Goal: Task Accomplishment & Management: Complete application form

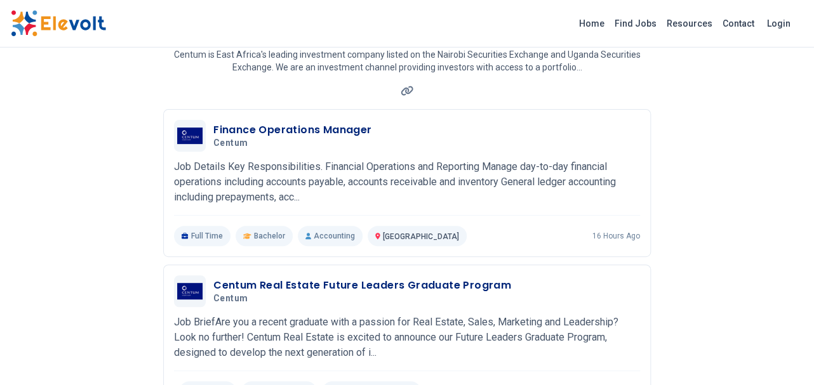
scroll to position [103, 0]
click at [63, 23] on img at bounding box center [58, 23] width 95 height 27
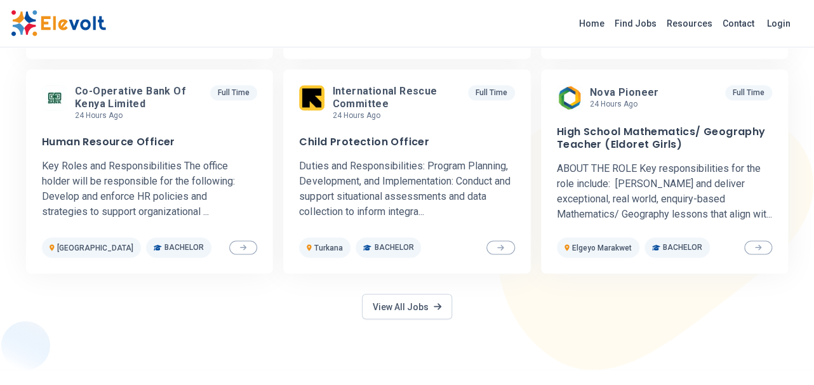
scroll to position [636, 0]
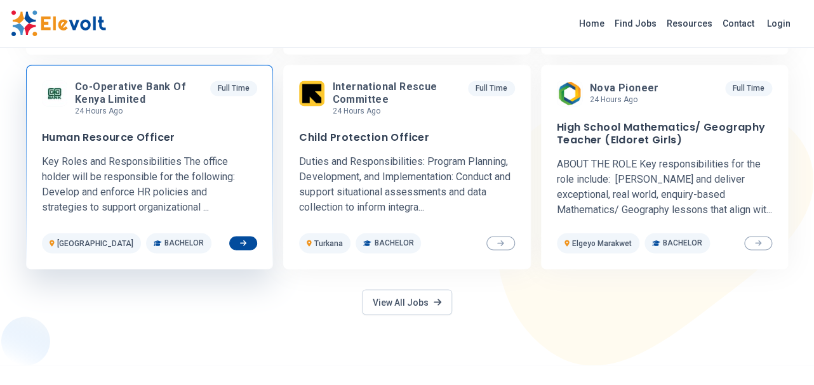
click at [97, 84] on span "Co-operative Bank of Kenya Limited" at bounding box center [137, 93] width 125 height 25
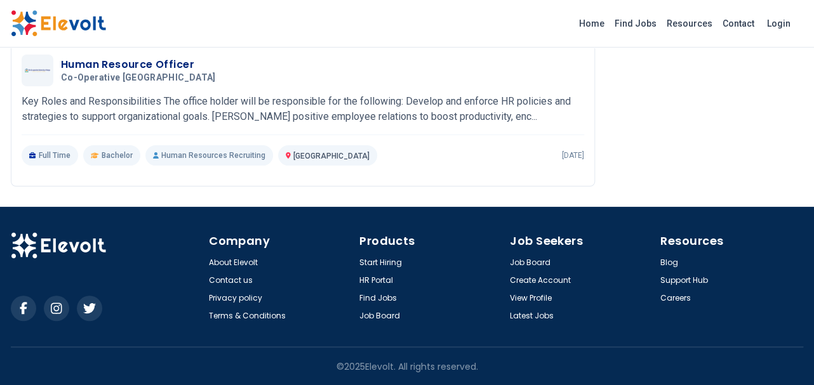
scroll to position [500, 0]
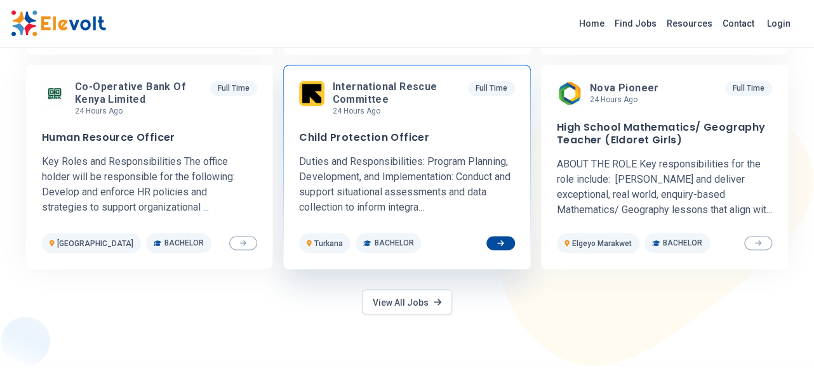
scroll to position [636, 0]
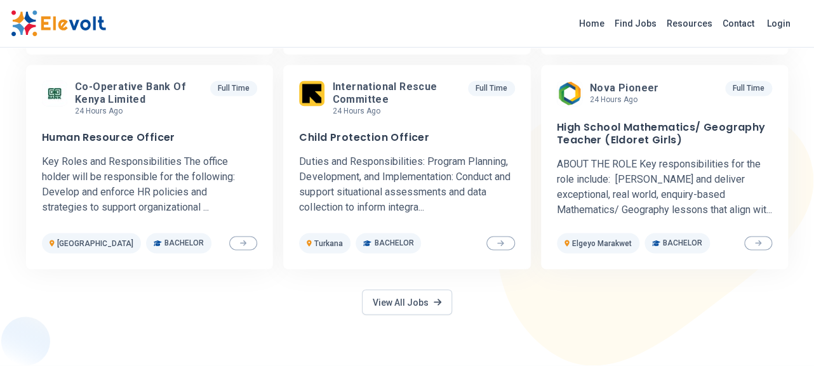
click at [392, 306] on div "1000+ premium jobs Featured Jobs Kenya Revenue Authority 22 hours ago [DATE] [D…" at bounding box center [407, 75] width 813 height 582
click at [392, 295] on link "View All Jobs" at bounding box center [407, 302] width 90 height 25
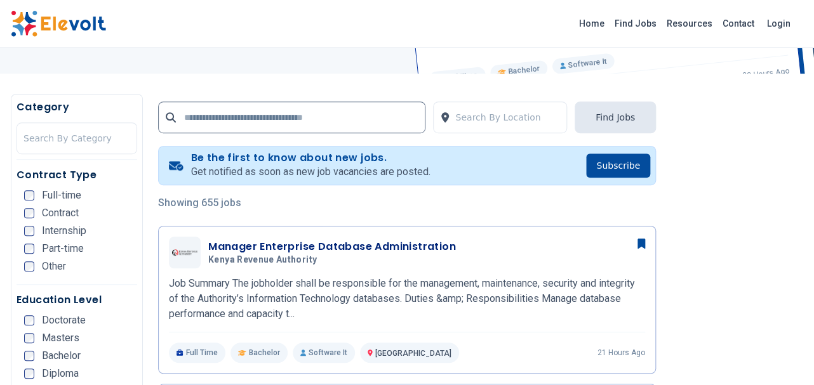
scroll to position [272, 0]
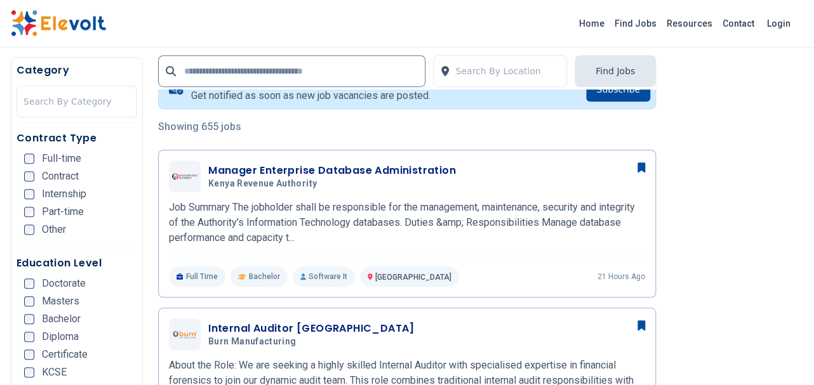
click at [23, 156] on div "Contract Type Full-time Contract Internship Part-time Other" at bounding box center [77, 189] width 121 height 117
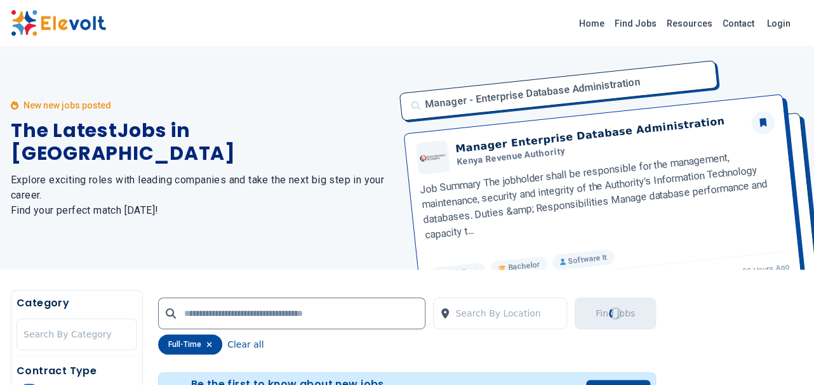
scroll to position [0, 0]
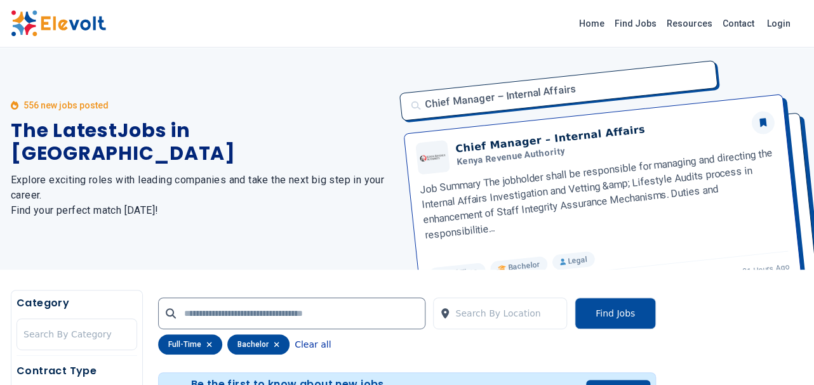
click at [297, 343] on button "Clear all" at bounding box center [313, 345] width 36 height 20
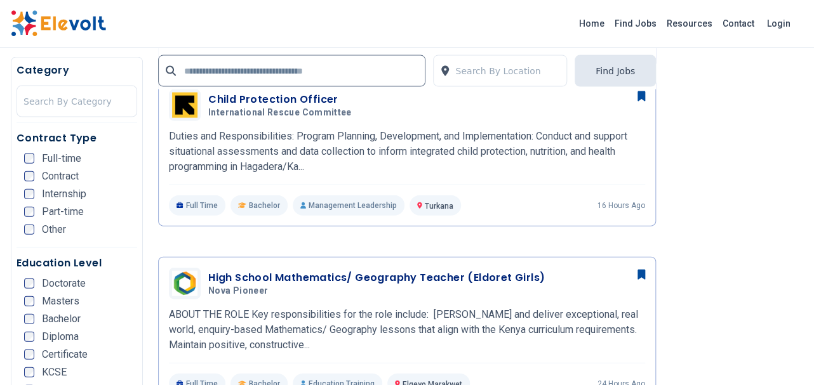
scroll to position [981, 0]
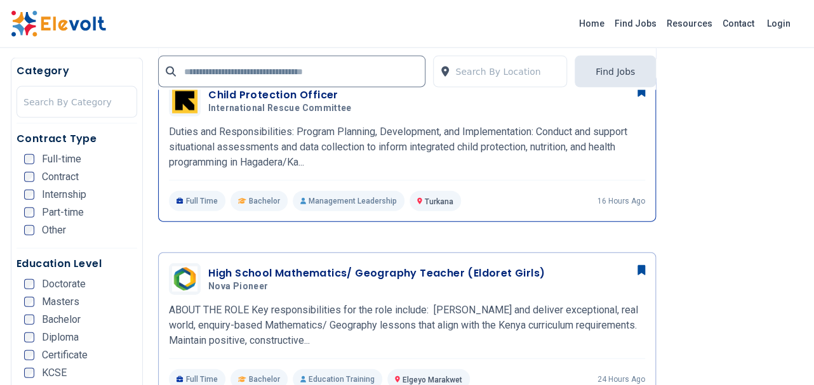
click at [289, 93] on h3 "Child Protection Officer" at bounding box center [282, 94] width 149 height 15
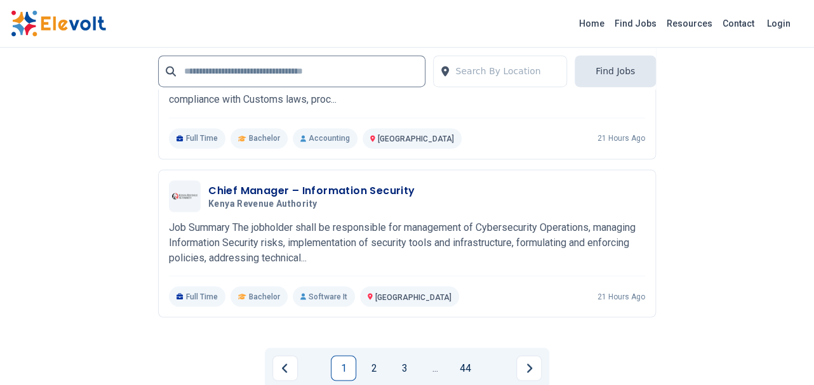
scroll to position [2573, 0]
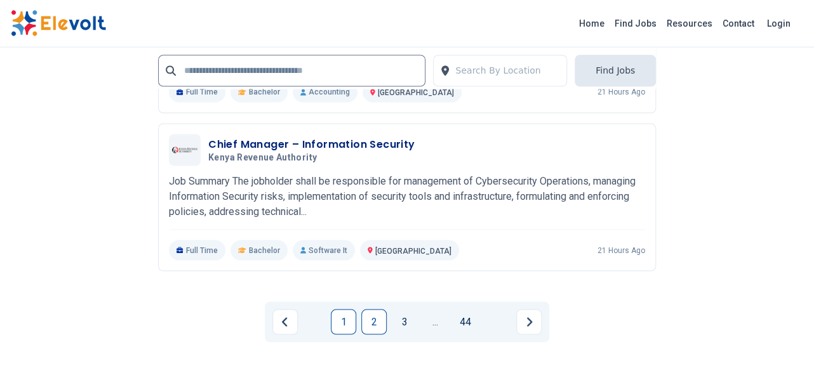
click at [371, 324] on link "2" at bounding box center [373, 322] width 25 height 25
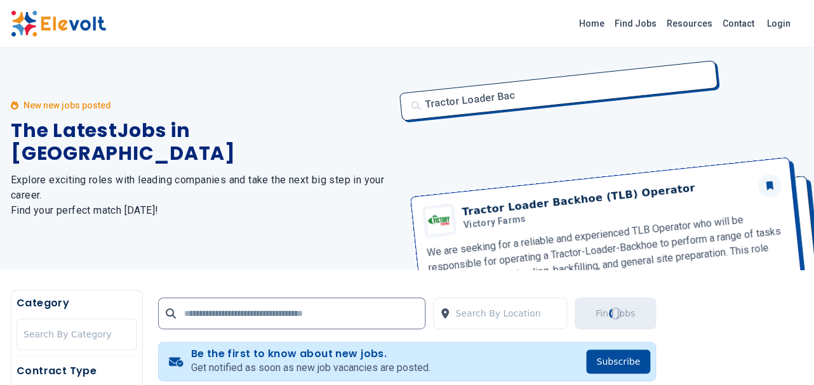
scroll to position [0, 0]
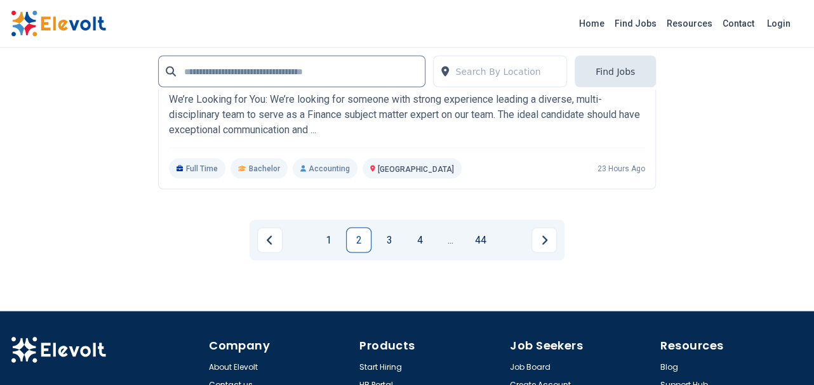
scroll to position [2670, 0]
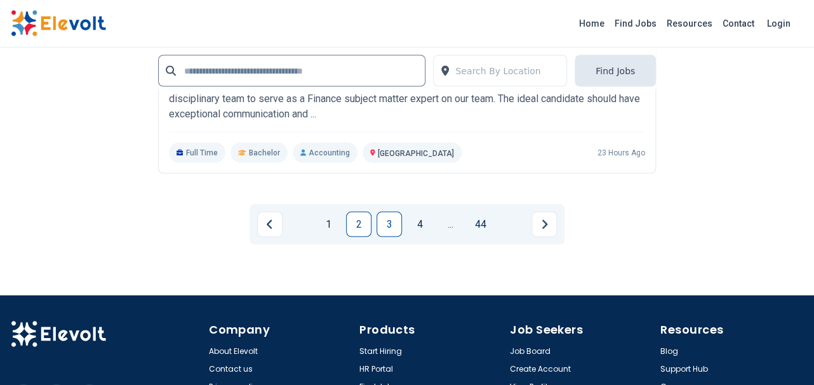
click at [386, 223] on link "3" at bounding box center [389, 224] width 25 height 25
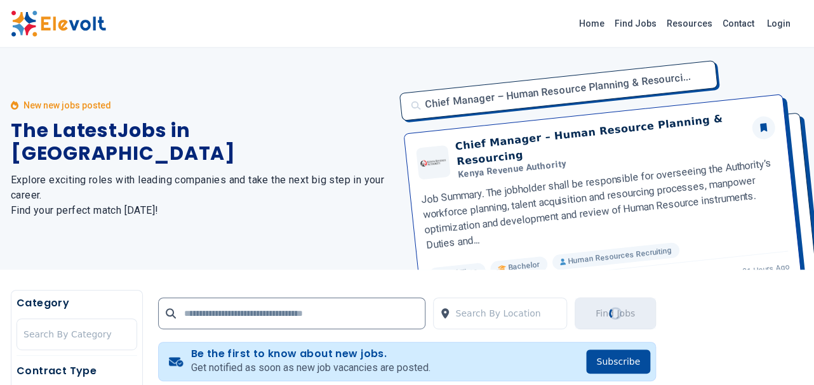
scroll to position [0, 0]
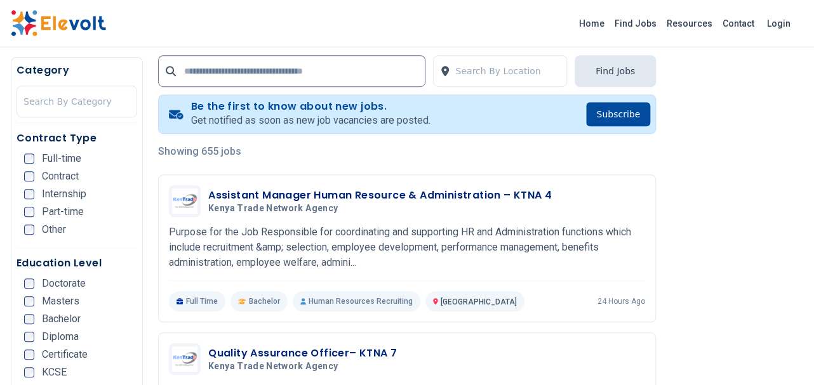
scroll to position [269, 0]
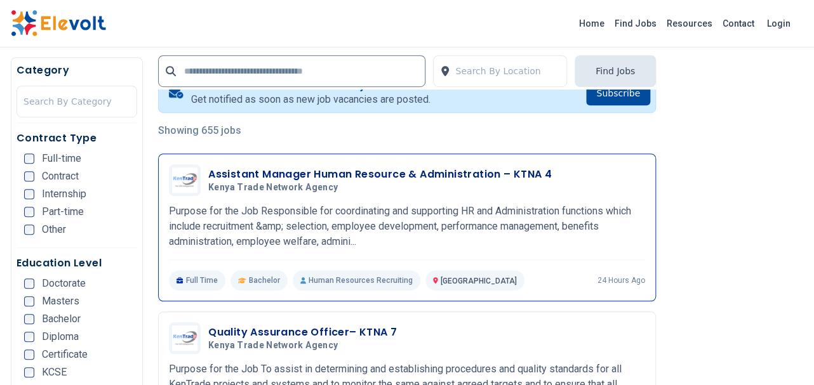
click at [397, 179] on h3 "Assistant Manager Human Resource & Administration – KTNA 4" at bounding box center [379, 174] width 343 height 15
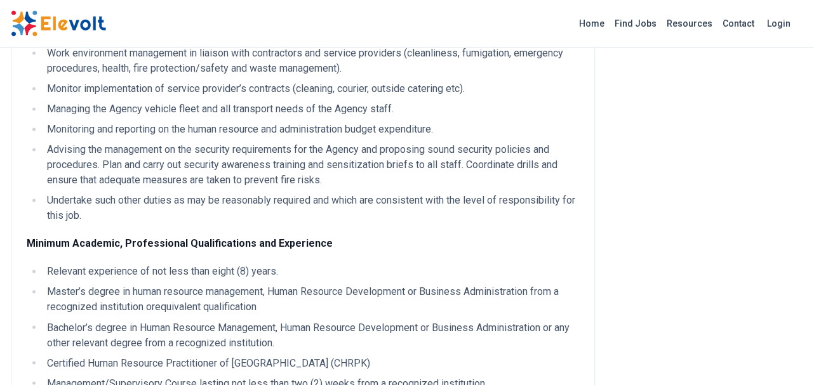
scroll to position [586, 0]
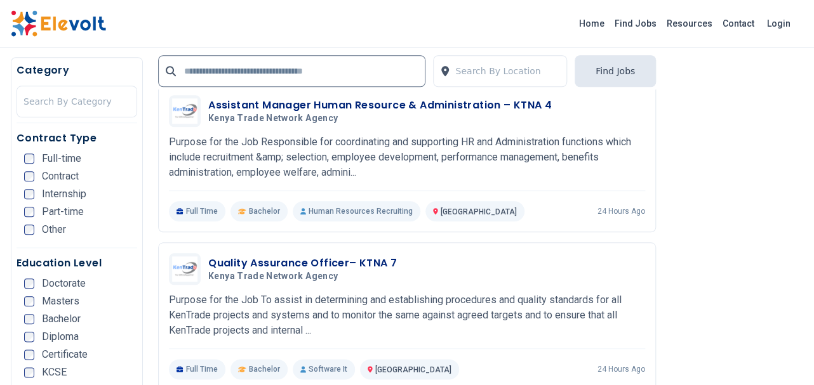
scroll to position [234, 0]
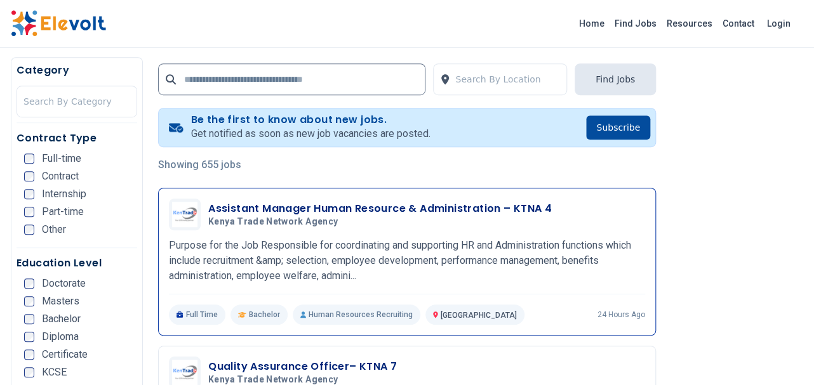
click at [441, 210] on h3 "Assistant Manager Human Resource & Administration – KTNA 4" at bounding box center [379, 208] width 343 height 15
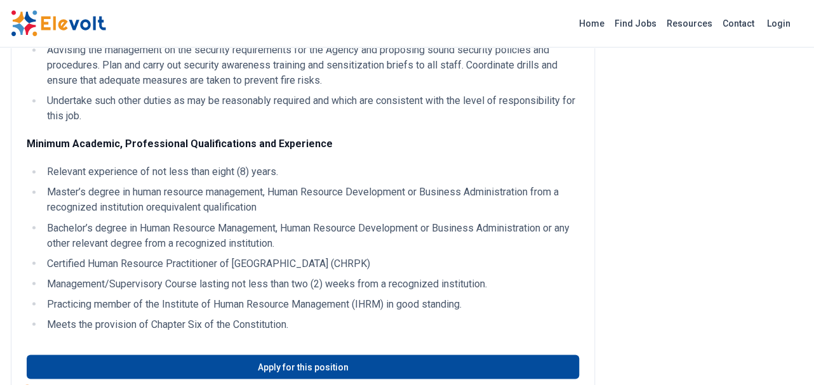
scroll to position [684, 0]
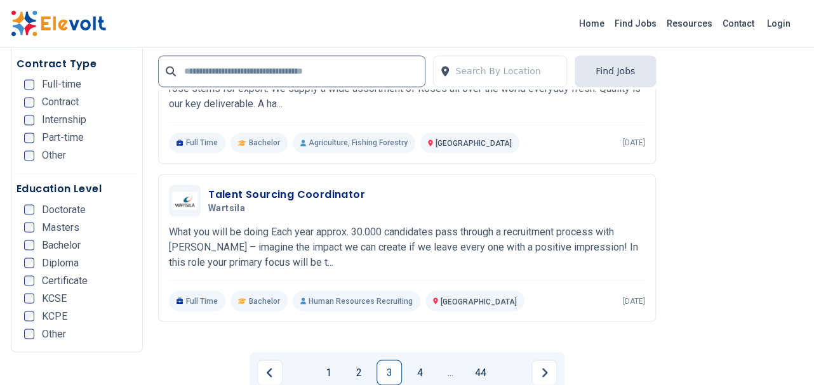
scroll to position [2584, 0]
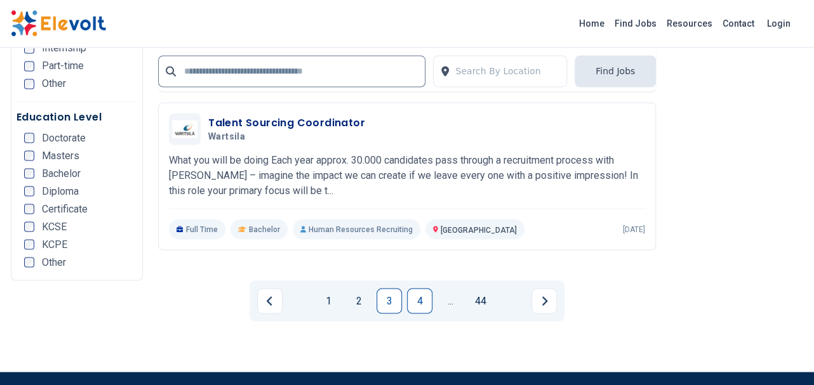
click at [415, 295] on link "4" at bounding box center [419, 300] width 25 height 25
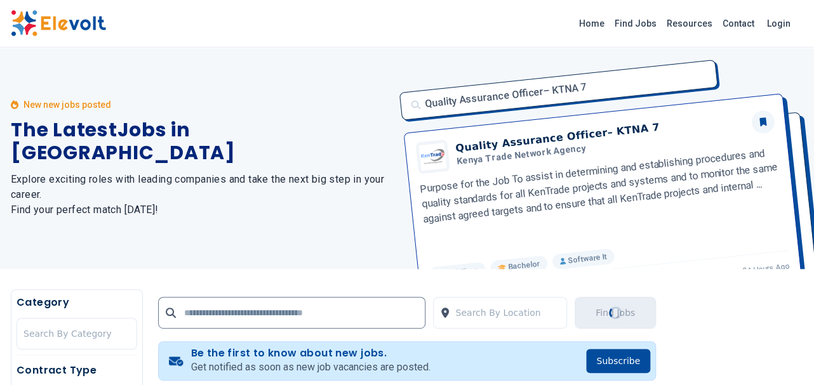
scroll to position [0, 0]
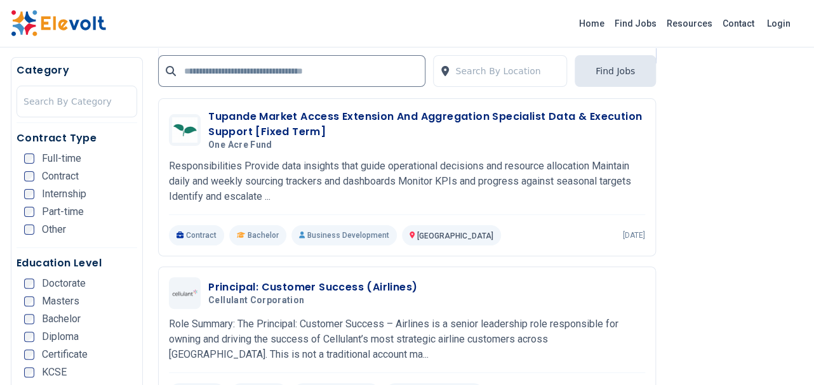
scroll to position [1834, 0]
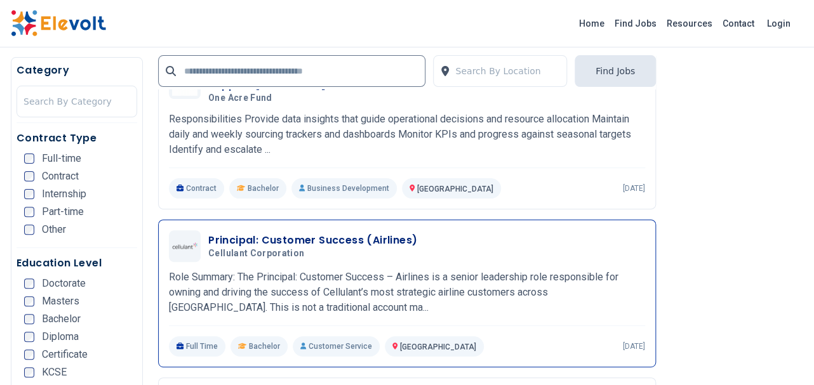
click at [296, 241] on h3 "Principal: Customer Success (Airlines)" at bounding box center [312, 240] width 209 height 15
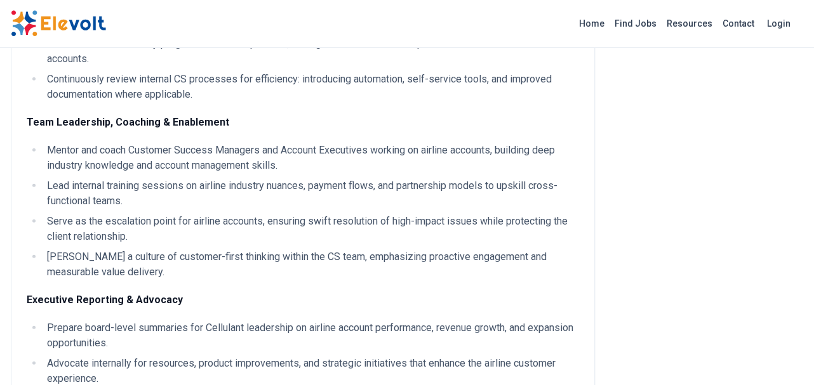
scroll to position [1169, 0]
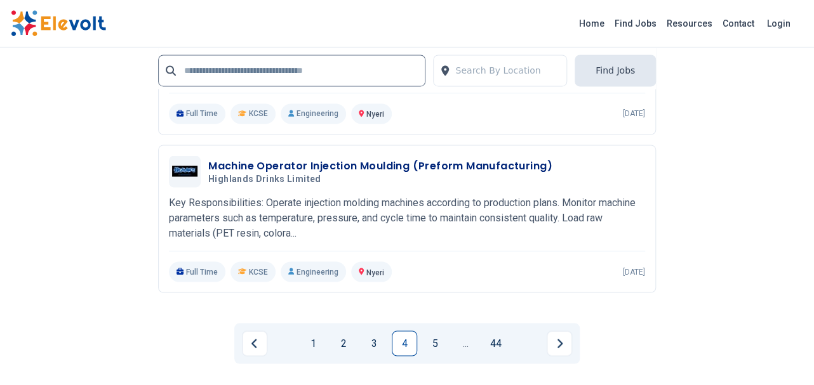
scroll to position [2567, 0]
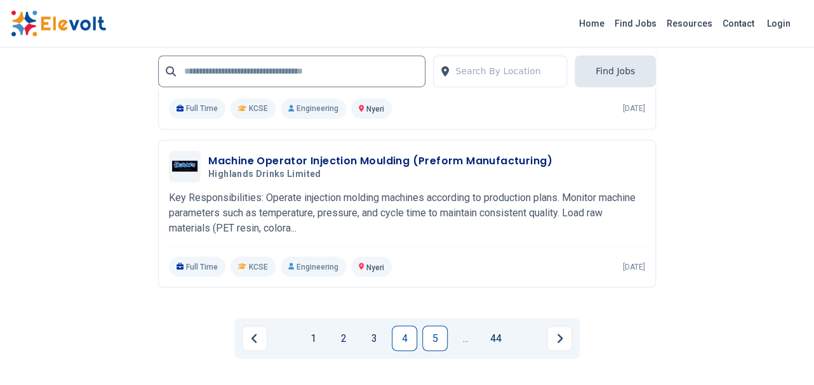
click at [430, 339] on link "5" at bounding box center [434, 338] width 25 height 25
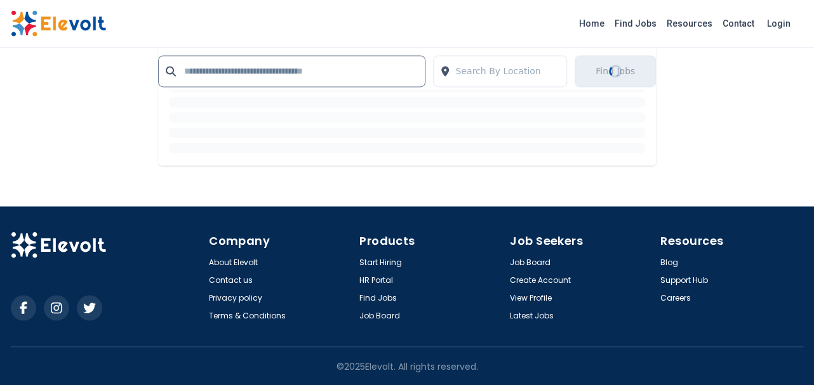
scroll to position [726, 0]
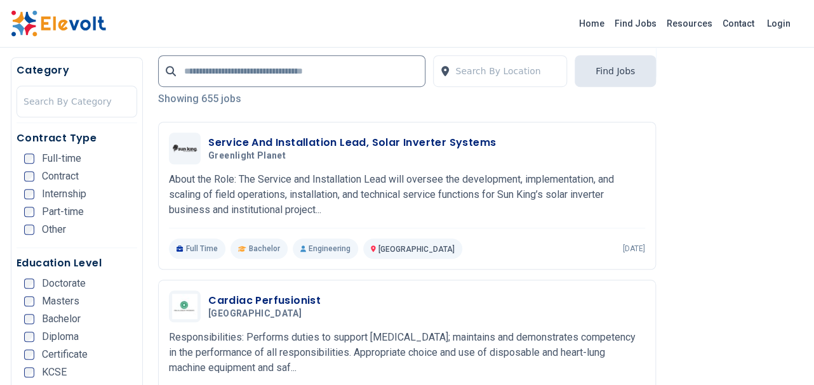
scroll to position [294, 0]
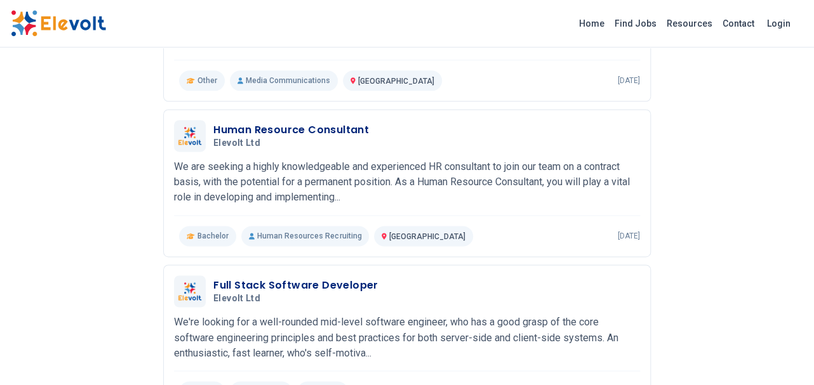
scroll to position [563, 0]
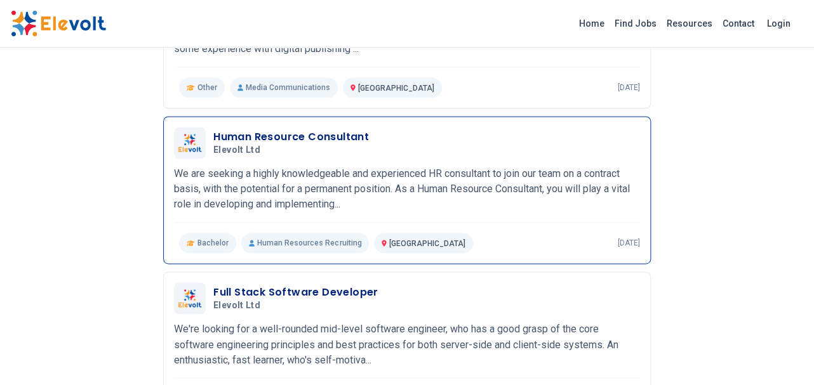
click at [244, 140] on h3 "Human Resource Consultant" at bounding box center [291, 137] width 156 height 15
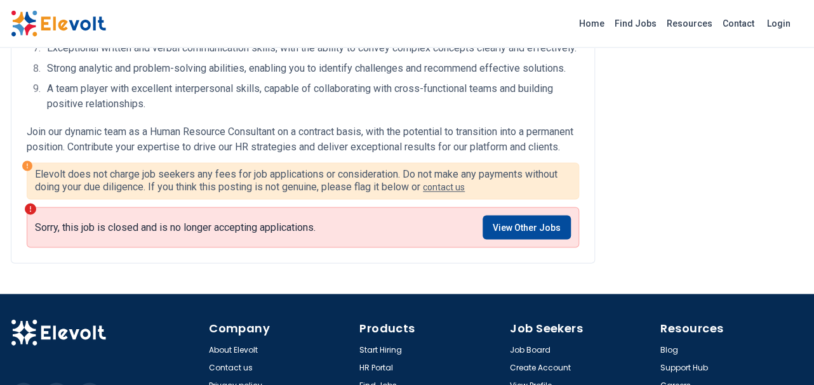
scroll to position [843, 0]
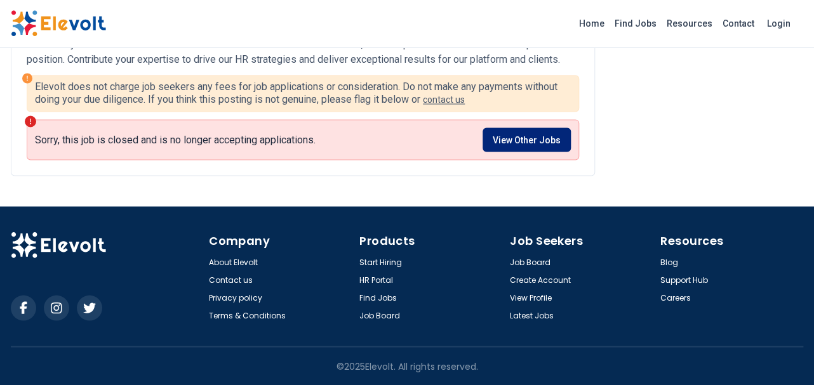
click at [524, 141] on link "View Other Jobs" at bounding box center [527, 140] width 88 height 24
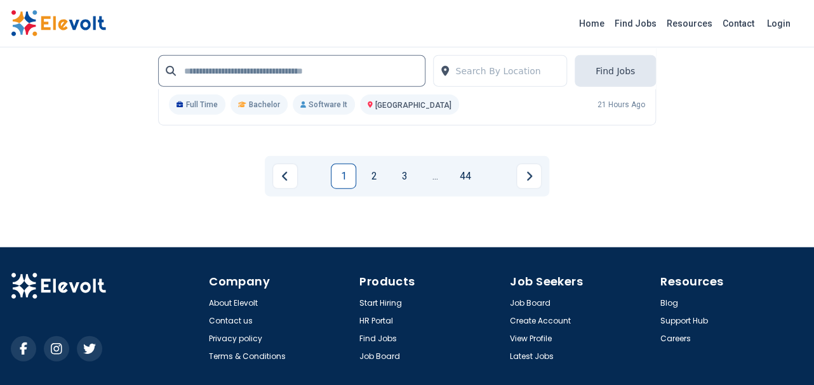
scroll to position [2951, 0]
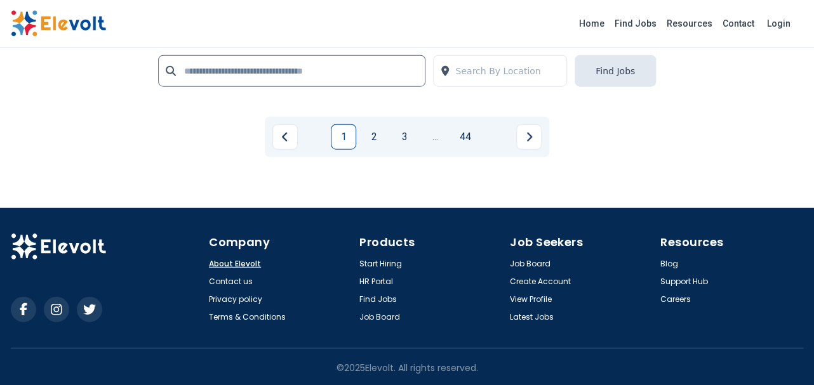
click at [232, 260] on link "About Elevolt" at bounding box center [235, 264] width 52 height 10
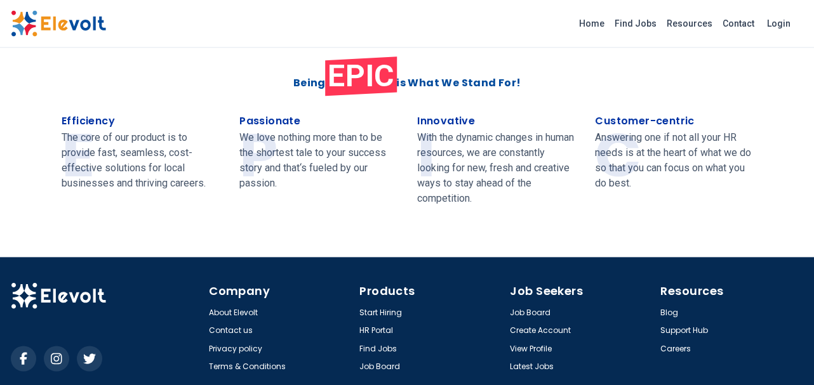
scroll to position [619, 0]
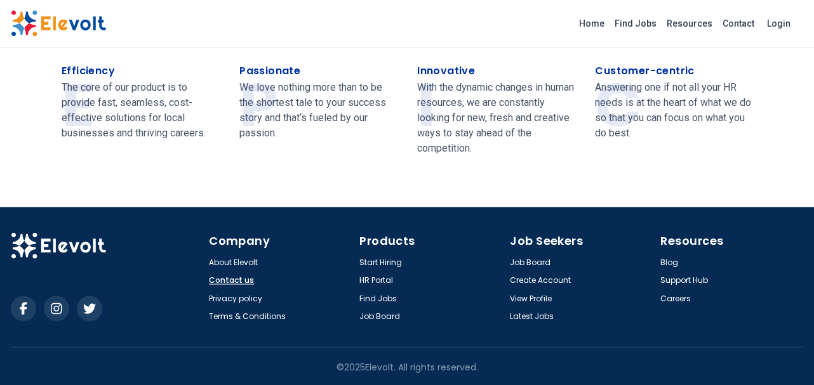
click at [236, 278] on link "Contact us" at bounding box center [231, 281] width 45 height 10
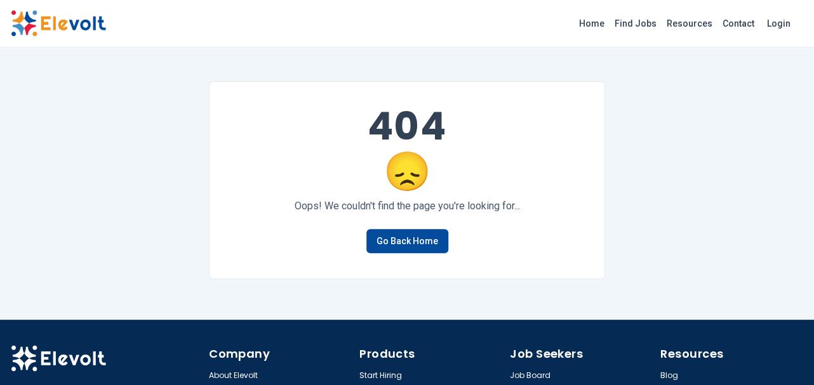
scroll to position [113, 0]
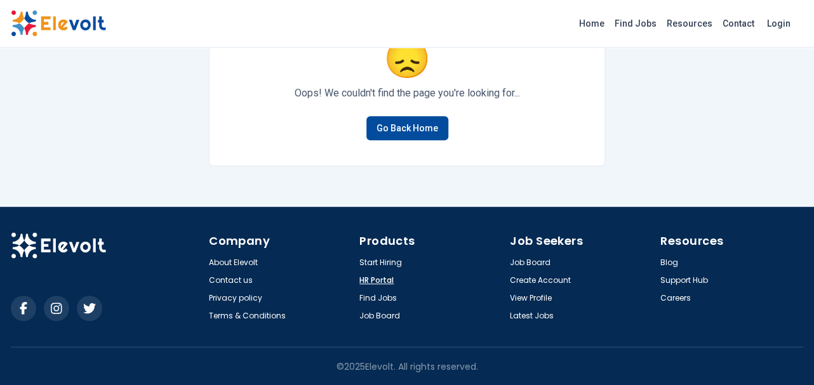
click at [368, 284] on link "HR Portal" at bounding box center [376, 281] width 34 height 10
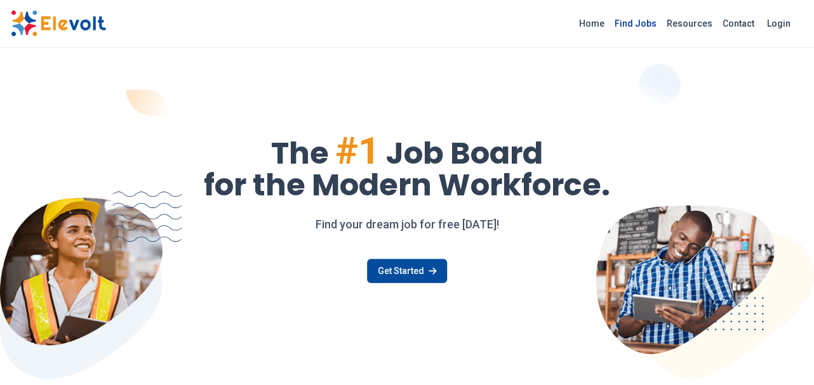
click at [648, 28] on link "Find Jobs" at bounding box center [636, 23] width 52 height 20
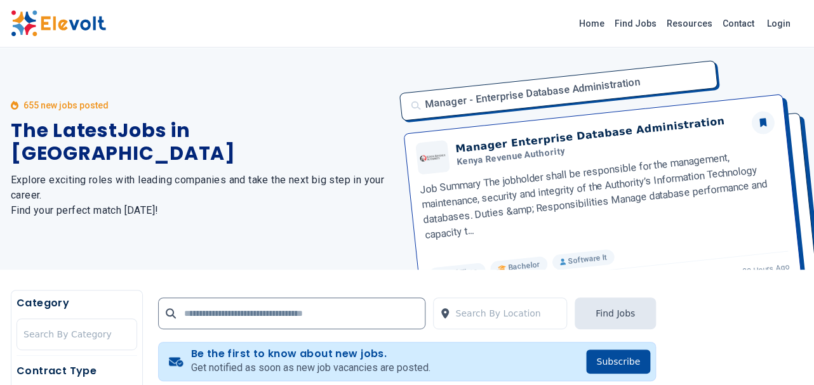
drag, startPoint x: 91, startPoint y: 93, endPoint x: 95, endPoint y: 99, distance: 7.2
click at [98, 92] on div "655 new jobs posted The Latest Jobs in [GEOGRAPHIC_DATA] Explore exciting roles…" at bounding box center [201, 159] width 381 height 222
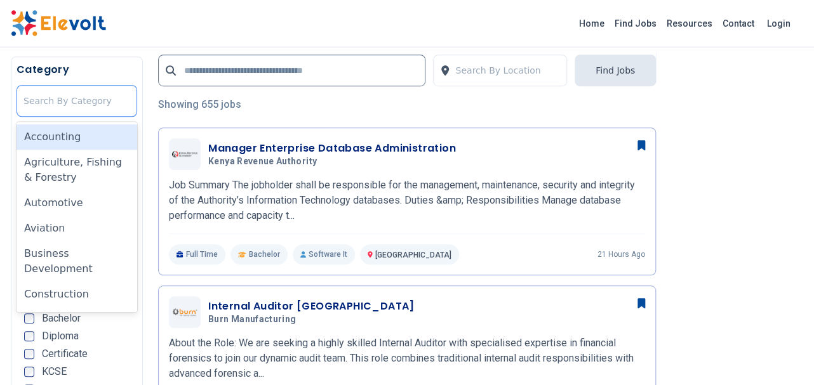
click at [57, 92] on div at bounding box center [76, 101] width 107 height 25
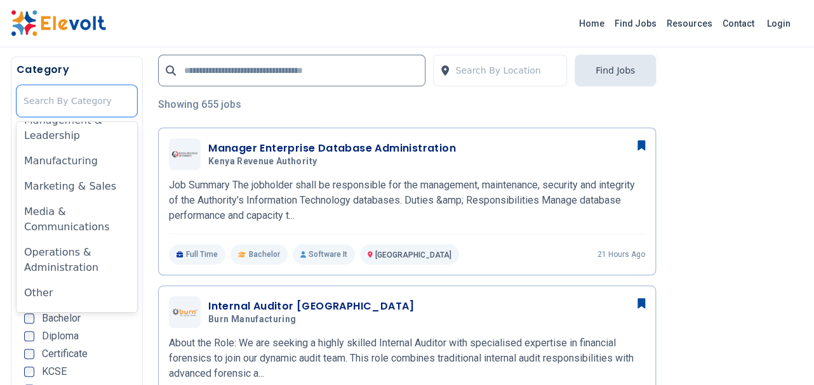
scroll to position [687, 0]
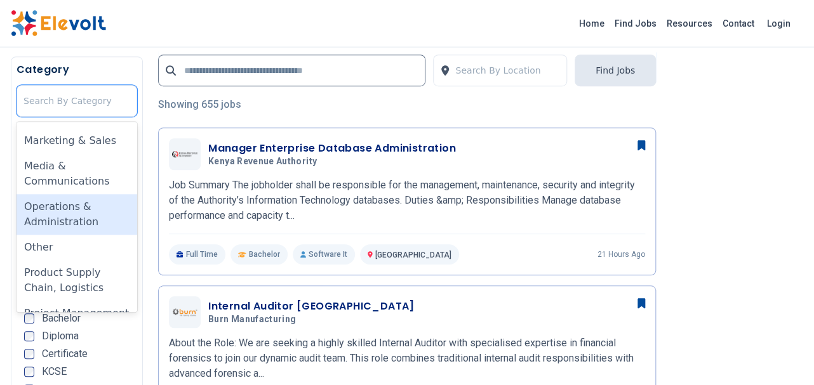
click at [68, 215] on div "Operations & Administration" at bounding box center [77, 215] width 121 height 41
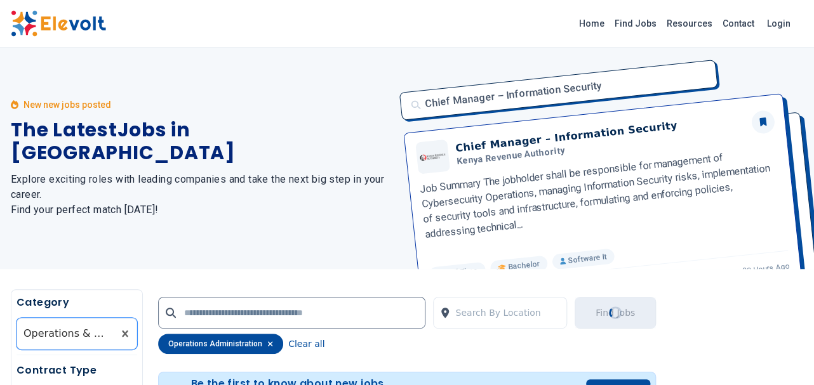
scroll to position [0, 0]
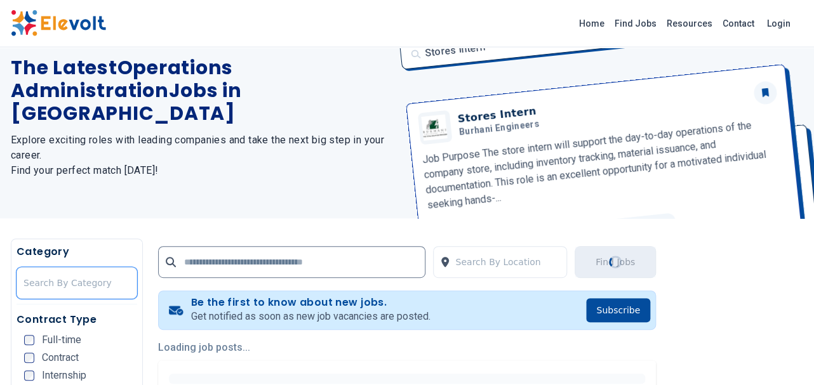
scroll to position [30, 0]
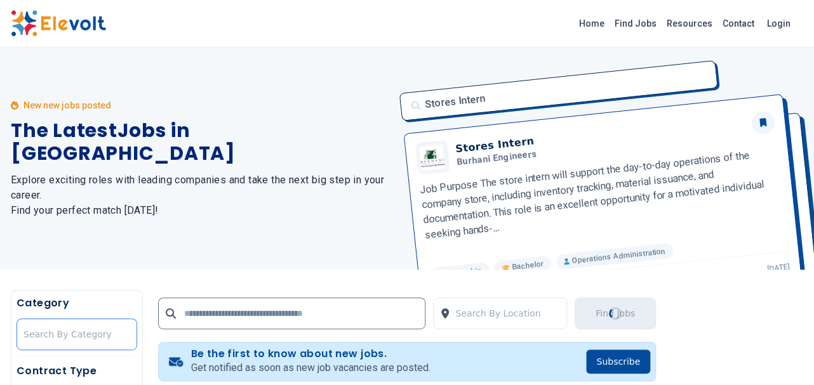
click at [91, 333] on div "All selected options have been cleared. Search By Category" at bounding box center [77, 335] width 121 height 32
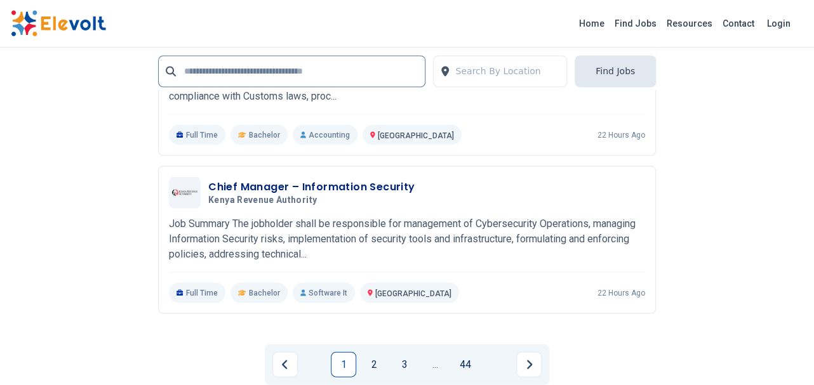
scroll to position [2350, 0]
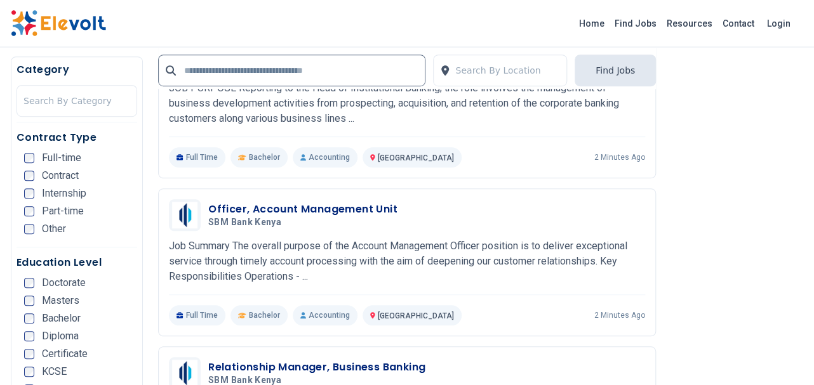
scroll to position [2124, 0]
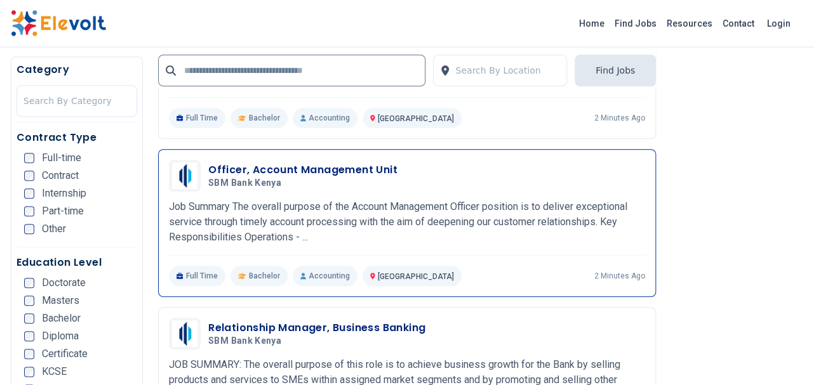
click at [315, 171] on h3 "Officer, Account Management Unit" at bounding box center [302, 170] width 189 height 15
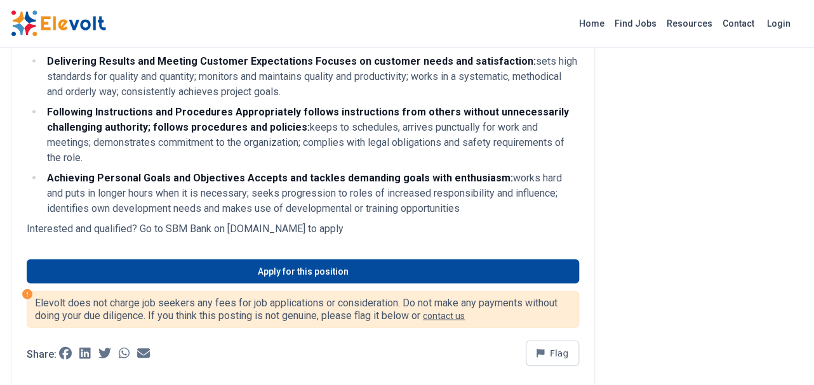
scroll to position [919, 0]
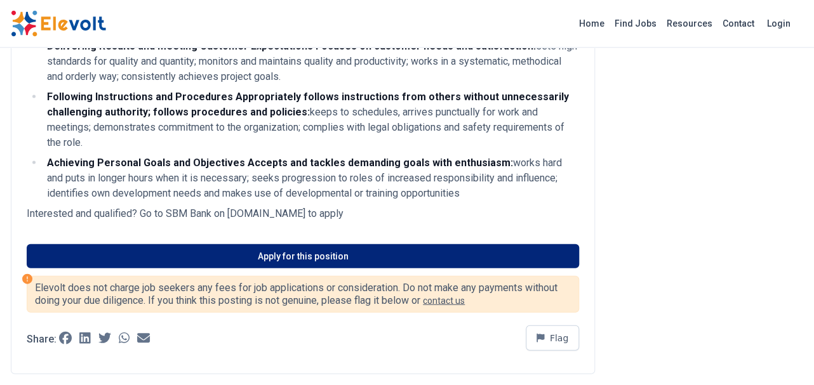
click at [316, 244] on link "Apply for this position" at bounding box center [303, 256] width 552 height 24
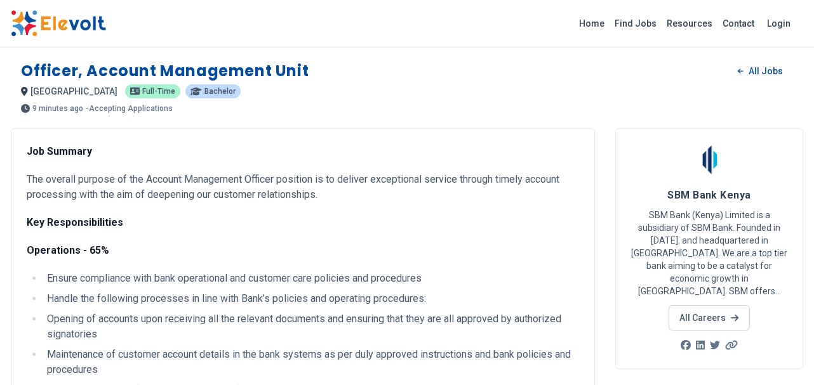
scroll to position [919, 0]
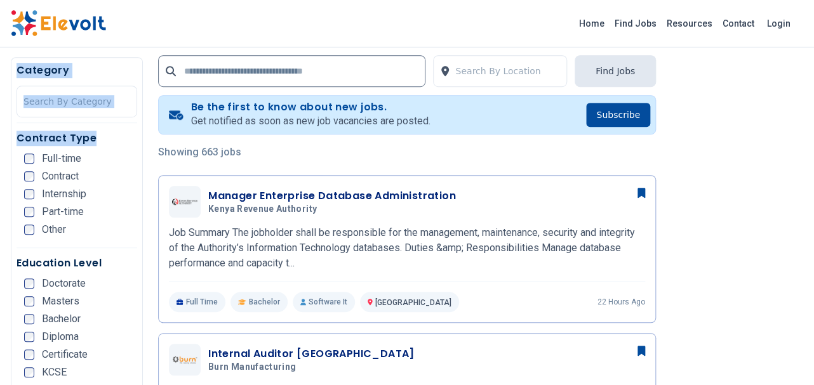
scroll to position [247, 0]
drag, startPoint x: 820, startPoint y: 73, endPoint x: 823, endPoint y: 90, distance: 17.4
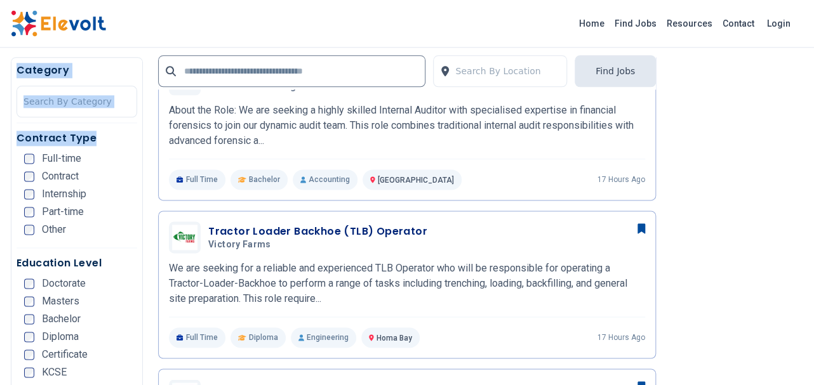
click at [736, 48] on div "Home Find Jobs Resources Contact Login" at bounding box center [407, 24] width 814 height 48
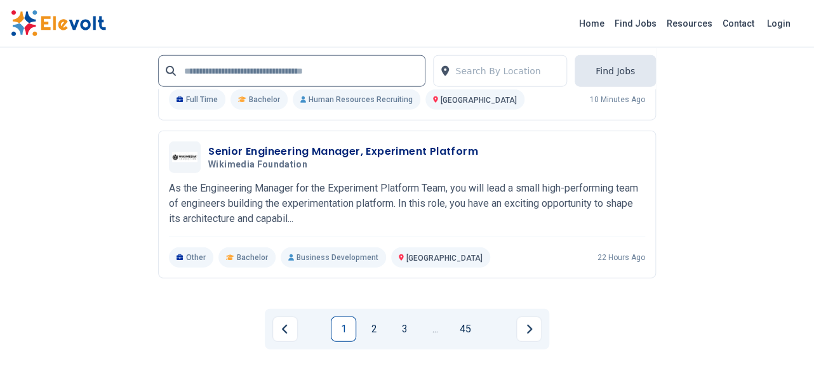
scroll to position [2925, 0]
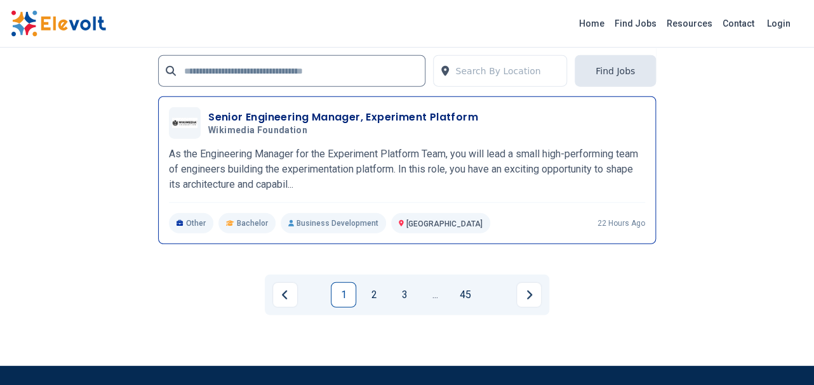
click at [350, 112] on h3 "Senior Engineering Manager, Experiment Platform" at bounding box center [343, 117] width 270 height 15
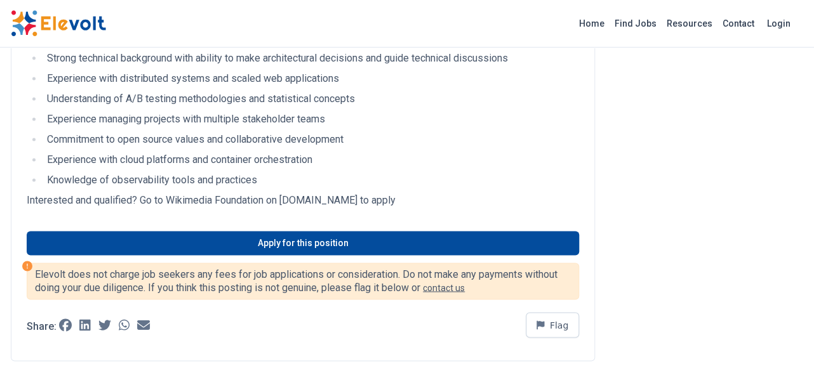
scroll to position [627, 0]
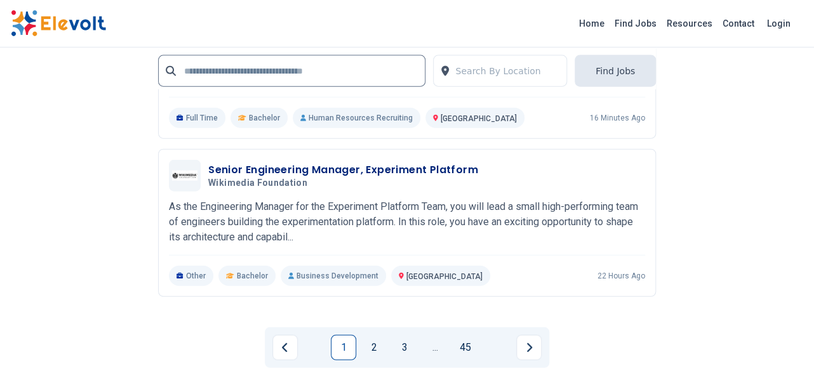
scroll to position [3059, 0]
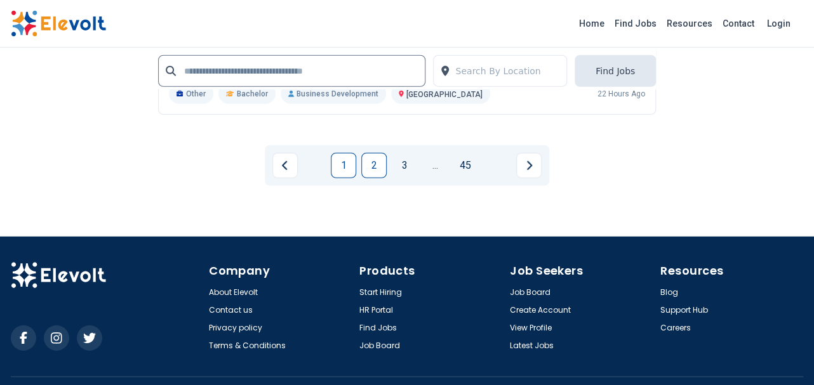
click at [365, 162] on link "2" at bounding box center [373, 165] width 25 height 25
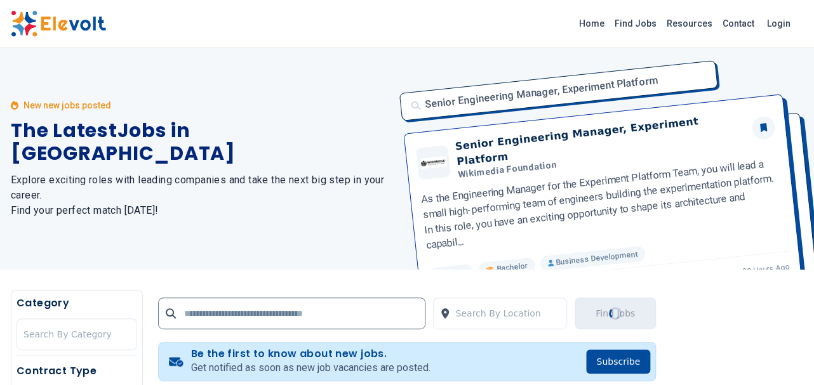
scroll to position [0, 0]
drag, startPoint x: 823, startPoint y: 52, endPoint x: 823, endPoint y: 74, distance: 21.6
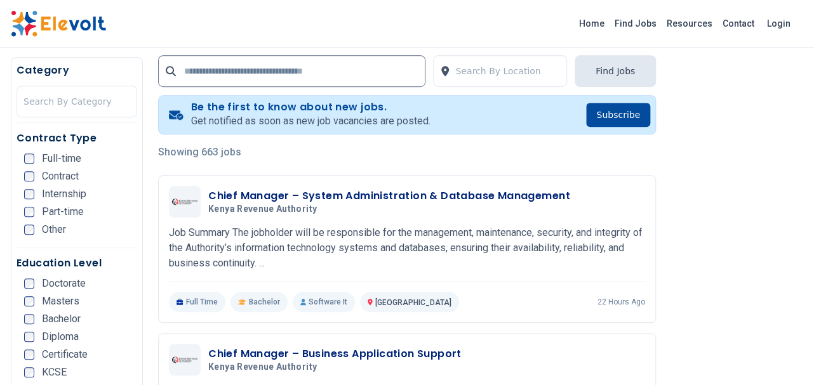
scroll to position [342, 0]
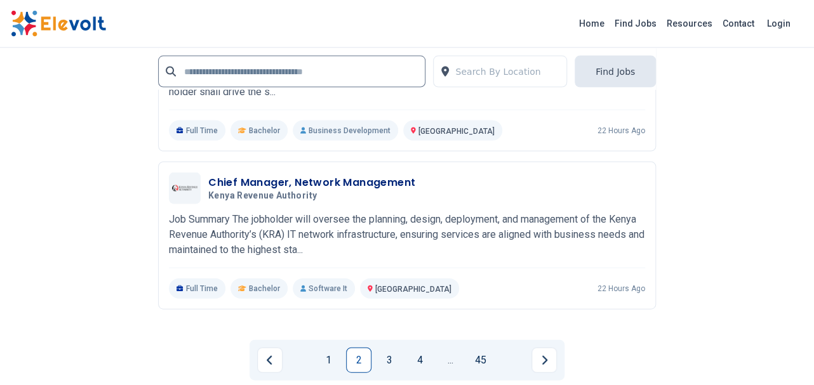
scroll to position [2740, 0]
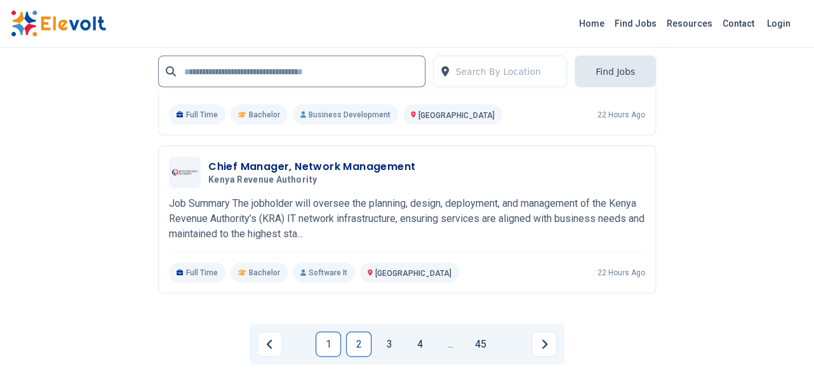
click at [326, 343] on link "1" at bounding box center [328, 343] width 25 height 25
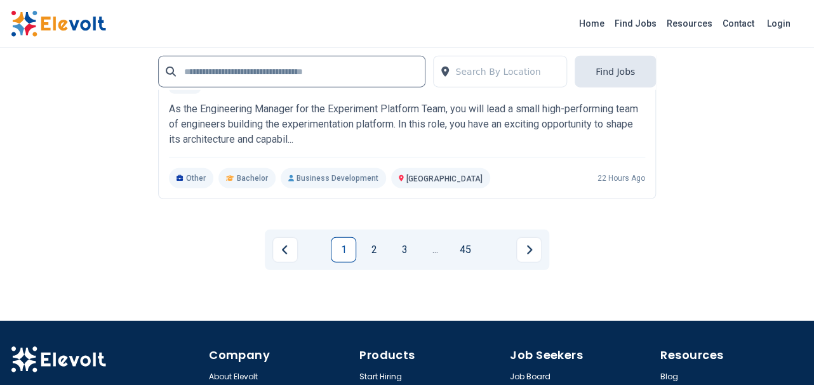
scroll to position [2856, 0]
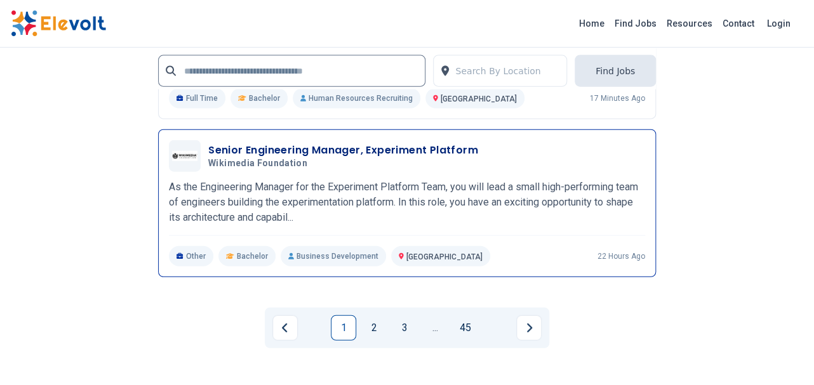
click at [286, 146] on h3 "Senior Engineering Manager, Experiment Platform" at bounding box center [343, 150] width 270 height 15
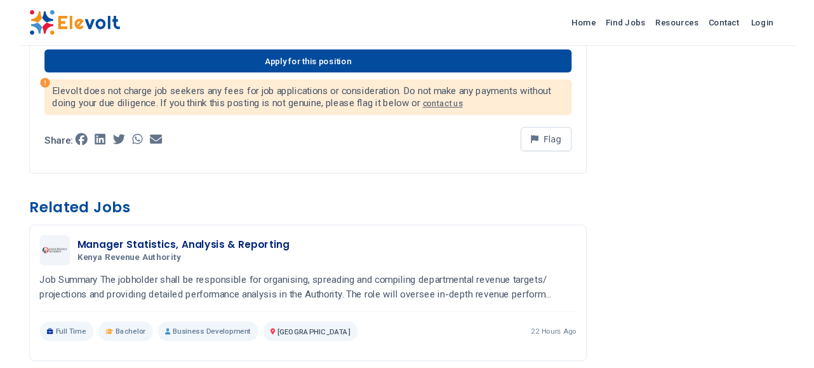
scroll to position [696, 0]
